Goal: Task Accomplishment & Management: Complete application form

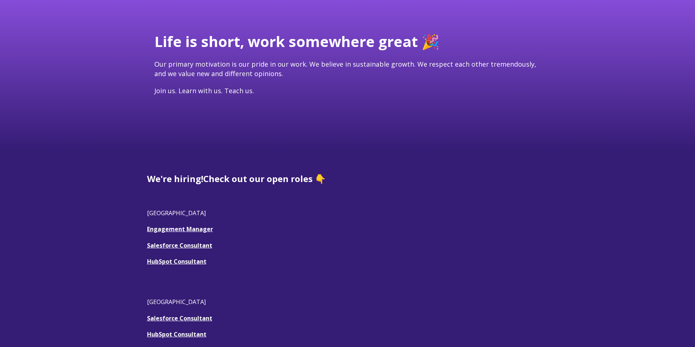
scroll to position [73, 0]
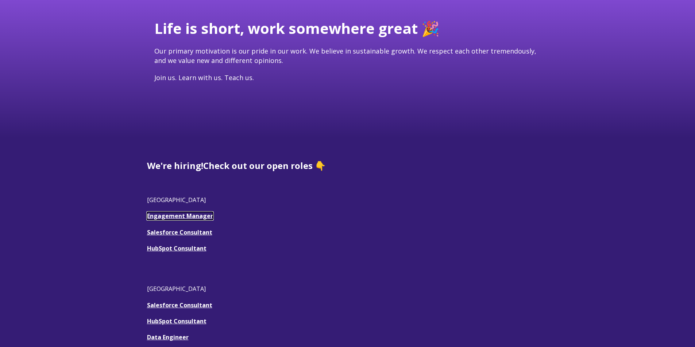
click at [184, 216] on link "Engagement Manager" at bounding box center [180, 216] width 66 height 8
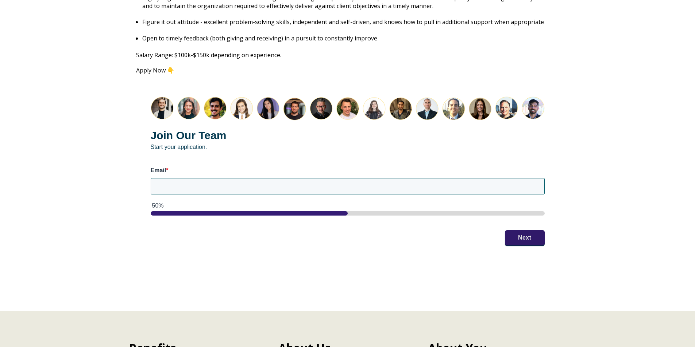
scroll to position [875, 0]
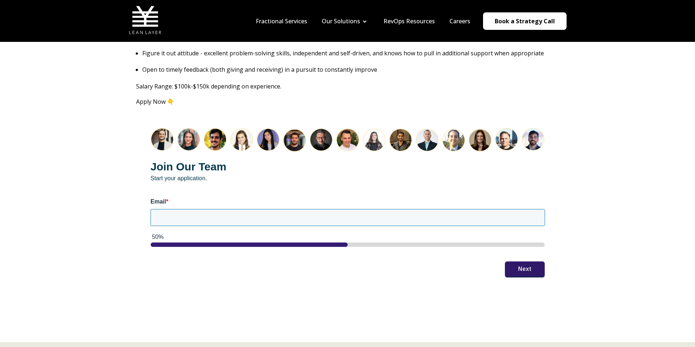
drag, startPoint x: 190, startPoint y: 207, endPoint x: 195, endPoint y: 208, distance: 4.8
click at [190, 210] on input "Email *" at bounding box center [348, 218] width 394 height 16
type input "[EMAIL_ADDRESS][DOMAIN_NAME]"
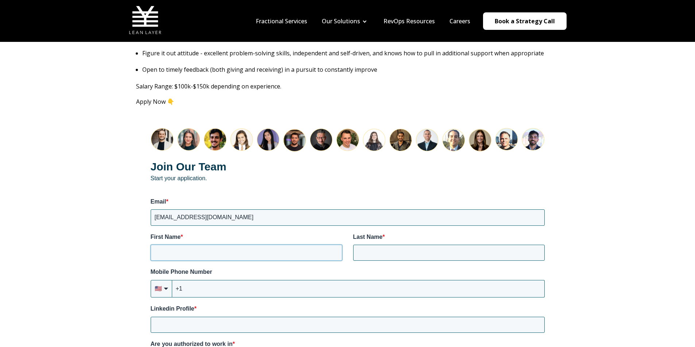
drag, startPoint x: 201, startPoint y: 241, endPoint x: 222, endPoint y: 244, distance: 21.0
click at [201, 245] on input "First Name *" at bounding box center [246, 253] width 191 height 16
type input "[PERSON_NAME]"
type input "Schwartzel"
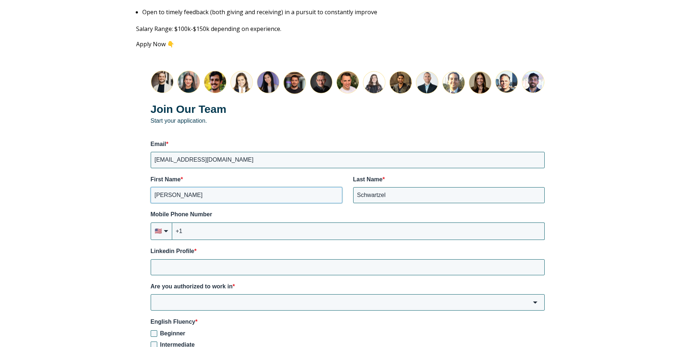
scroll to position [984, 0]
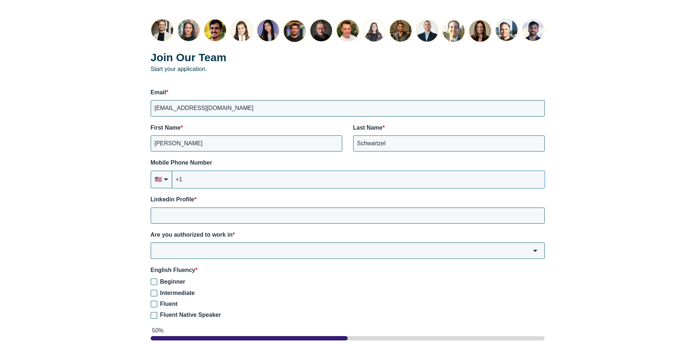
click at [211, 177] on input "+1" at bounding box center [358, 180] width 372 height 18
type input "+1 (916) 871-5800"
click at [226, 208] on input "Linkedin Profile *" at bounding box center [348, 216] width 394 height 16
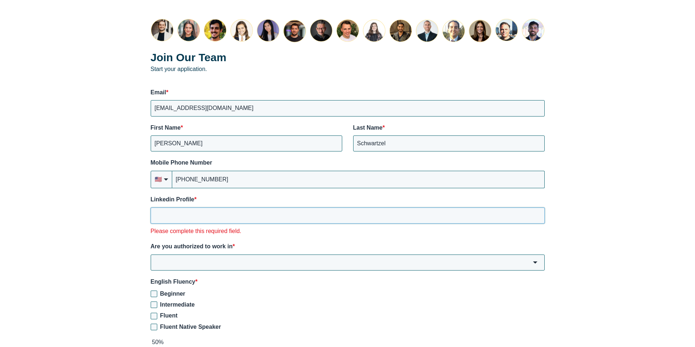
click at [173, 208] on input "Linkedin Profile *" at bounding box center [348, 216] width 394 height 16
click at [189, 208] on input "Linkedin Profile *" at bounding box center [348, 216] width 394 height 16
paste input "https://www.linkedin.com/in/james-schwartzel/"
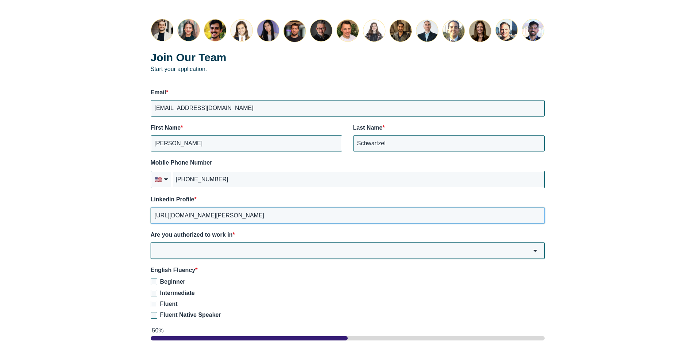
type input "https://www.linkedin.com/in/james-schwartzel/"
click at [241, 244] on input "Are you authorized to work in *" at bounding box center [348, 251] width 394 height 16
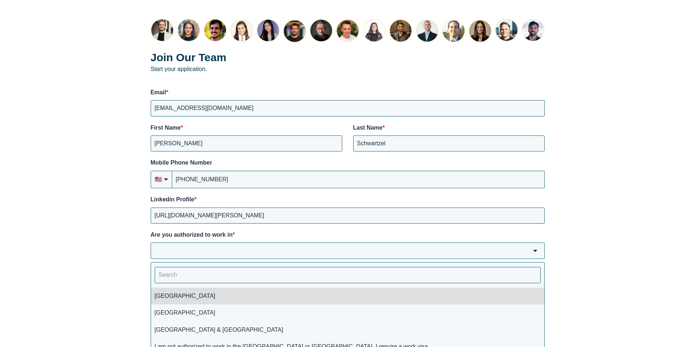
click at [194, 291] on li "USA" at bounding box center [347, 296] width 393 height 17
type input "USA"
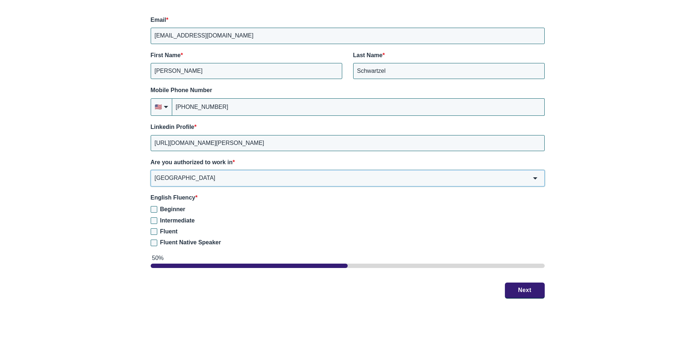
scroll to position [1057, 0]
click at [154, 240] on input "Fluent Native Speaker" at bounding box center [154, 243] width 7 height 7
checkbox input "true"
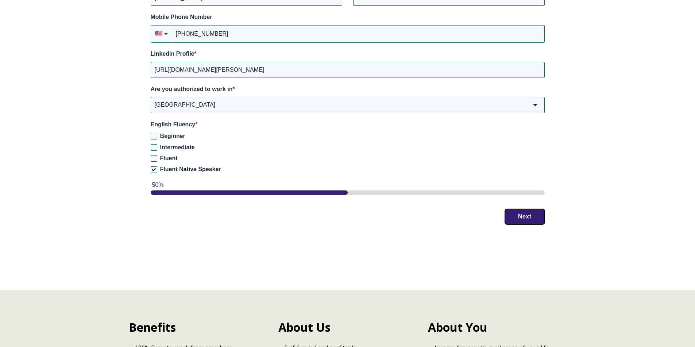
click at [524, 212] on button "Next" at bounding box center [525, 216] width 40 height 15
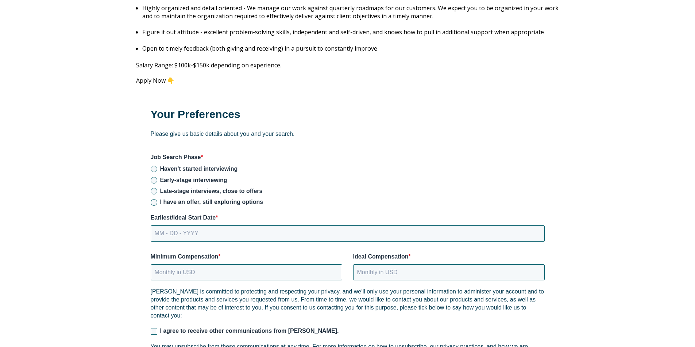
scroll to position [908, 0]
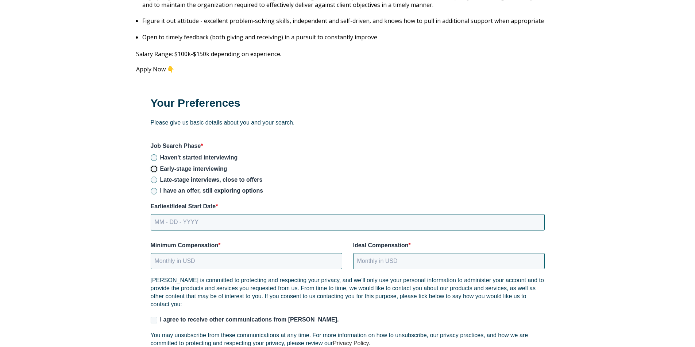
drag, startPoint x: 153, startPoint y: 159, endPoint x: 159, endPoint y: 169, distance: 12.1
click at [152, 166] on input "Early-stage interviewing" at bounding box center [154, 169] width 7 height 7
radio input "true"
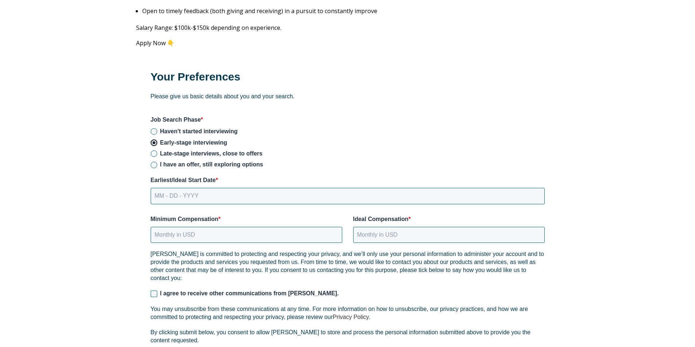
scroll to position [944, 0]
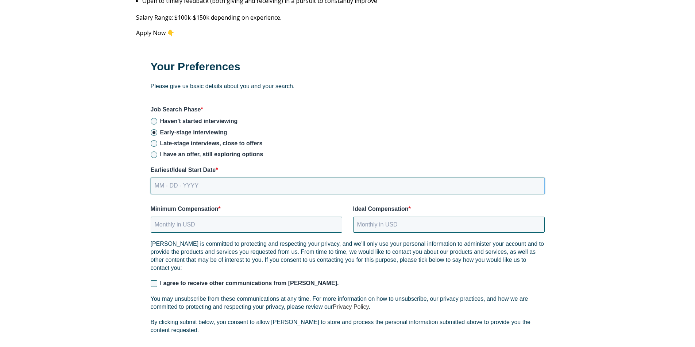
click at [214, 178] on input "MM - DD - YYYY" at bounding box center [348, 186] width 394 height 16
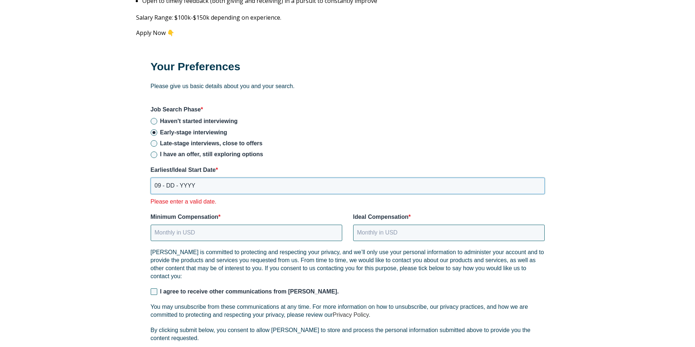
drag, startPoint x: 172, startPoint y: 178, endPoint x: 179, endPoint y: 185, distance: 10.1
click at [172, 178] on input "09 - DD - YYYY" at bounding box center [348, 186] width 394 height 16
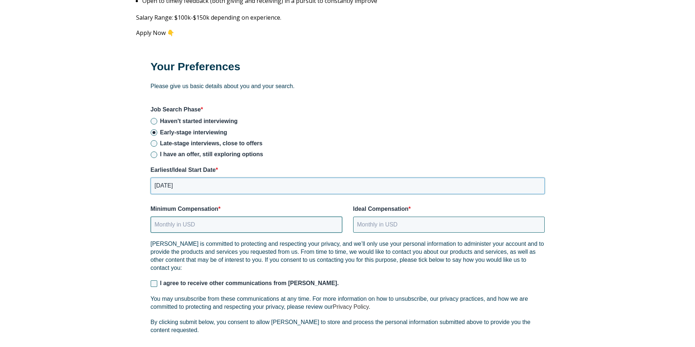
type input "[DATE]"
click at [209, 218] on input "Minimum Compensation *" at bounding box center [246, 225] width 191 height 16
type input "12000"
click at [413, 217] on input "Ideal Compensation *" at bounding box center [448, 225] width 191 height 16
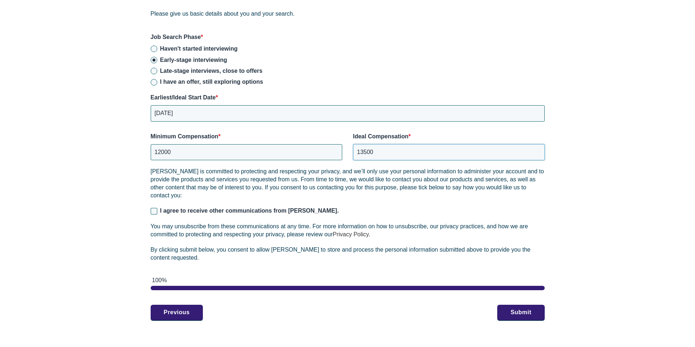
scroll to position [1017, 0]
type input "13500"
click at [155, 208] on input "I agree to receive other communications from [PERSON_NAME]." at bounding box center [154, 211] width 7 height 7
checkbox input "true"
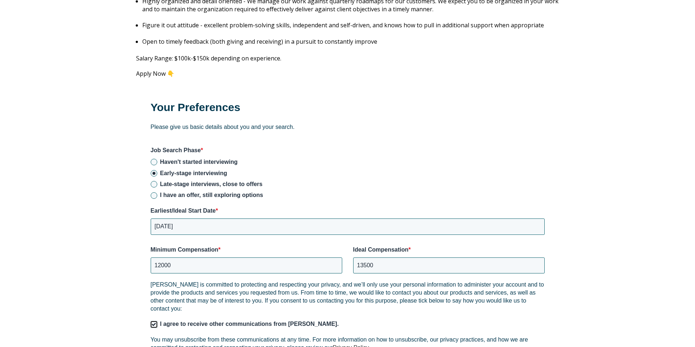
scroll to position [980, 0]
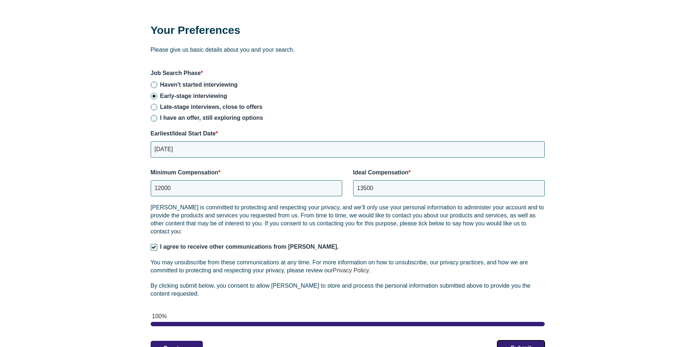
click at [517, 341] on button "Submit" at bounding box center [520, 348] width 47 height 15
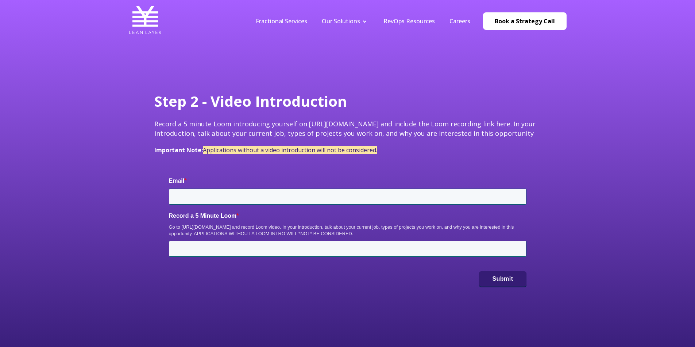
type input "[EMAIL_ADDRESS][DOMAIN_NAME]"
drag, startPoint x: 229, startPoint y: 227, endPoint x: 182, endPoint y: 226, distance: 47.4
click at [182, 226] on div "Go to https://www.loom.com/ and record Loom video. In your introduction, talk a…" at bounding box center [347, 230] width 357 height 13
copy div "https://www.loom.com/"
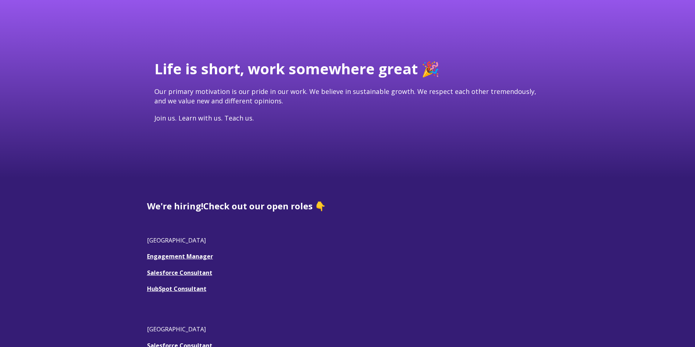
scroll to position [73, 0]
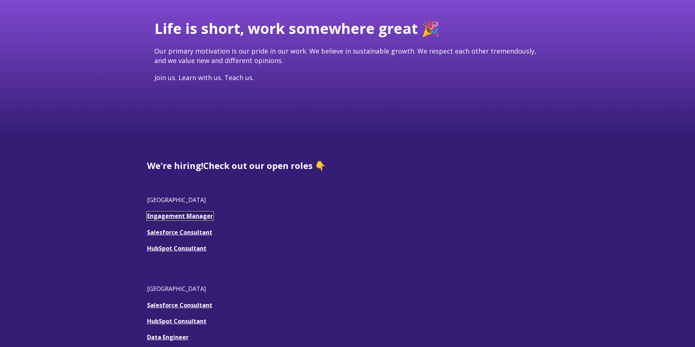
click at [193, 214] on link "Engagement Manager" at bounding box center [180, 216] width 66 height 8
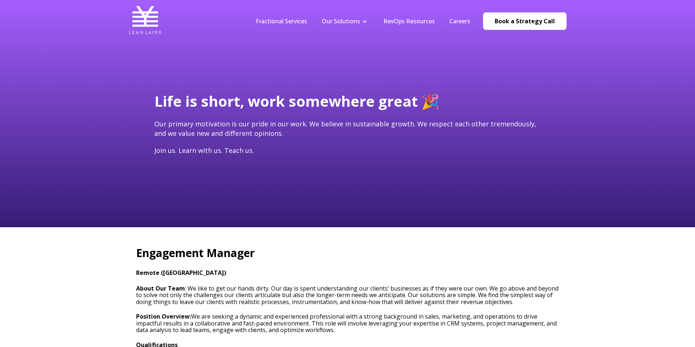
type input "[EMAIL_ADDRESS][DOMAIN_NAME]"
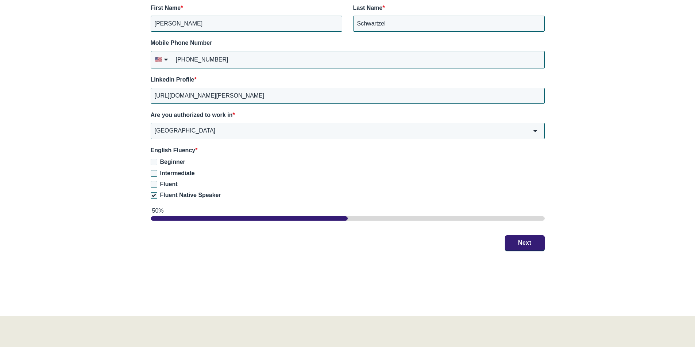
scroll to position [1130, 0]
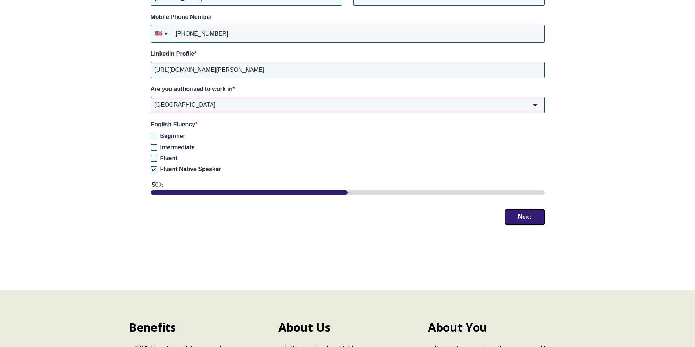
click at [531, 210] on button "Next" at bounding box center [525, 217] width 40 height 15
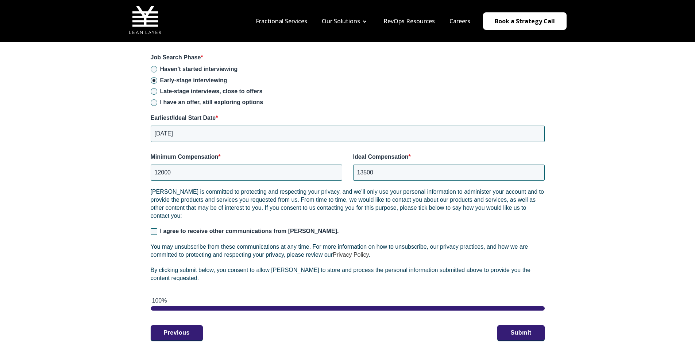
scroll to position [980, 0]
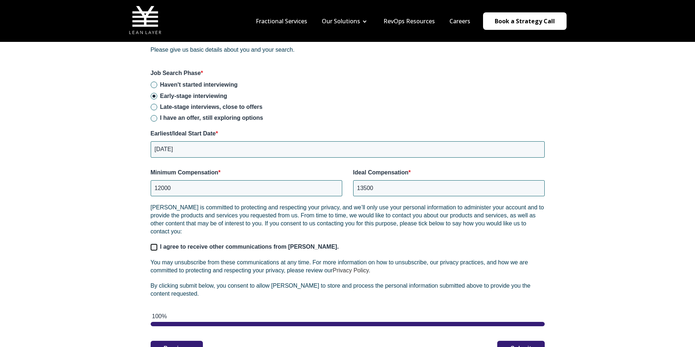
drag, startPoint x: 153, startPoint y: 240, endPoint x: 199, endPoint y: 251, distance: 47.7
click at [153, 244] on input "I agree to receive other communications from [PERSON_NAME]." at bounding box center [154, 247] width 7 height 7
checkbox input "true"
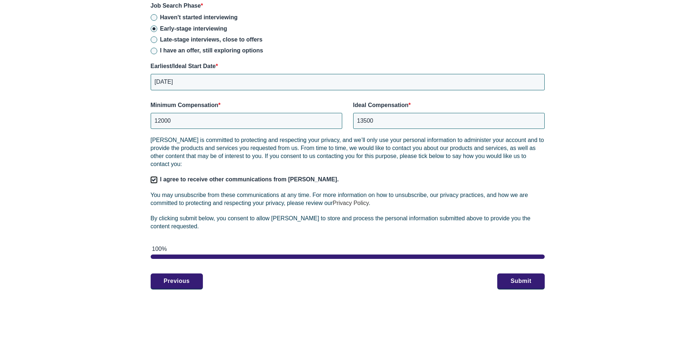
scroll to position [1053, 0]
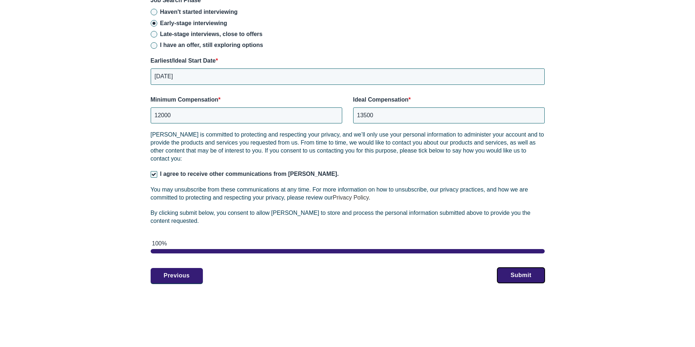
click at [505, 270] on button "Submit" at bounding box center [520, 275] width 47 height 15
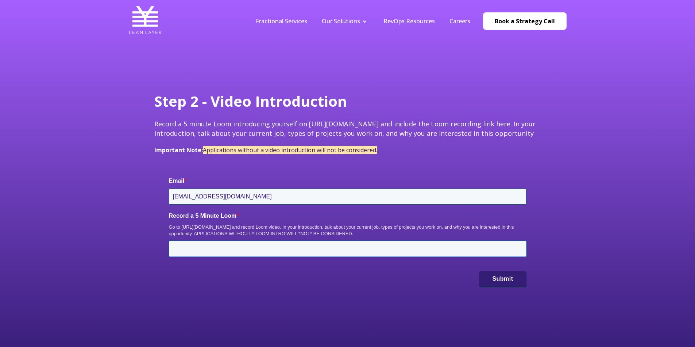
click at [242, 251] on input "Record a 5 Minute Loom *" at bounding box center [347, 249] width 357 height 16
click at [227, 251] on input "Record a 5 Minute Loom *" at bounding box center [347, 249] width 357 height 16
paste input "[URL][DOMAIN_NAME]"
type input "[URL][DOMAIN_NAME]"
click at [506, 281] on button "Submit" at bounding box center [502, 278] width 47 height 15
